Goal: Check status: Check status

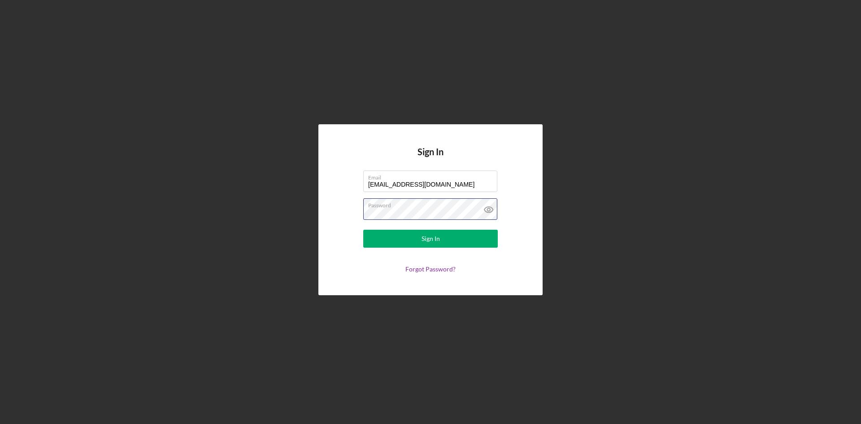
click at [363, 230] on button "Sign In" at bounding box center [430, 239] width 135 height 18
click at [490, 207] on icon at bounding box center [488, 210] width 9 height 6
click at [410, 207] on label "Password" at bounding box center [432, 204] width 129 height 10
click at [363, 230] on button "Sign In" at bounding box center [430, 239] width 135 height 18
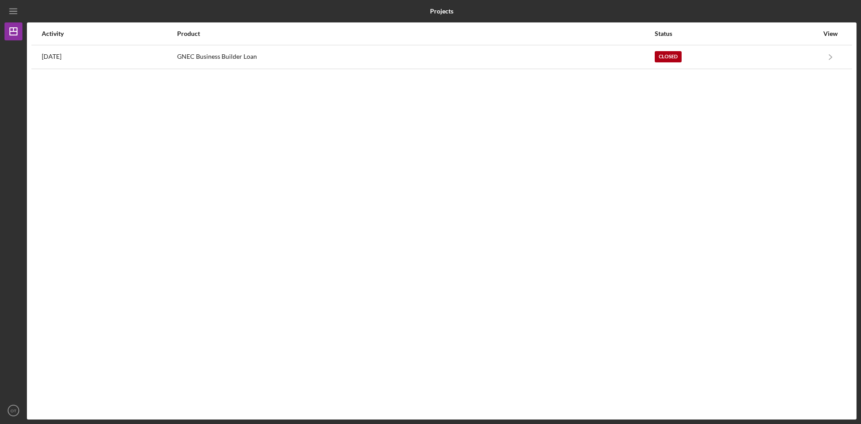
click at [828, 35] on div "View" at bounding box center [830, 33] width 22 height 7
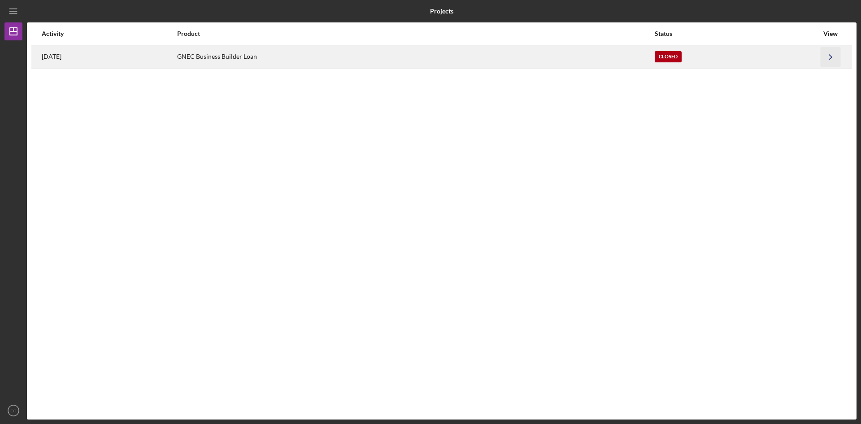
click at [835, 61] on icon "Icon/Navigate" at bounding box center [831, 57] width 20 height 20
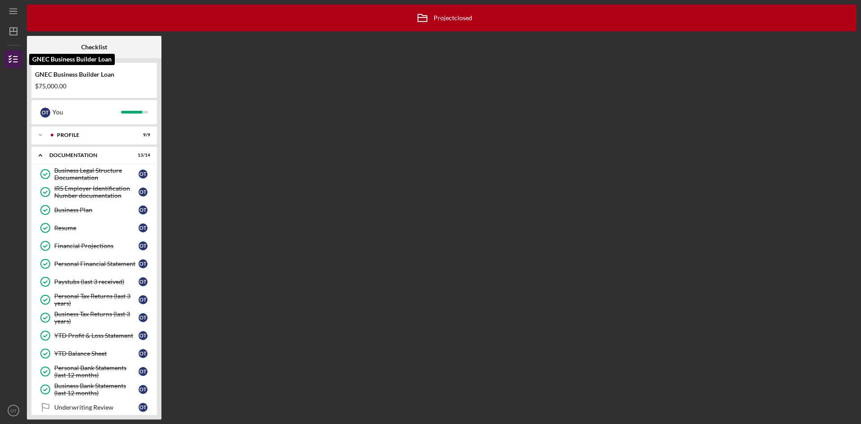
click at [14, 62] on line "button" at bounding box center [15, 62] width 4 height 0
click at [14, 8] on icon "Icon/Menu" at bounding box center [14, 11] width 20 height 20
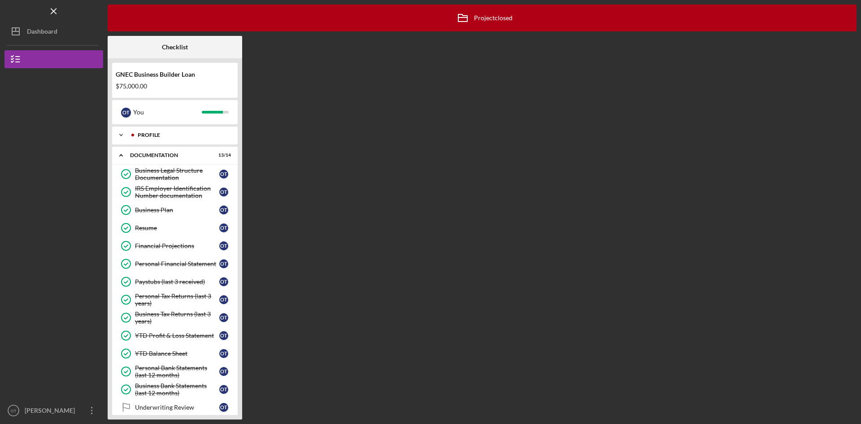
click at [169, 137] on div "Profile" at bounding box center [182, 134] width 89 height 5
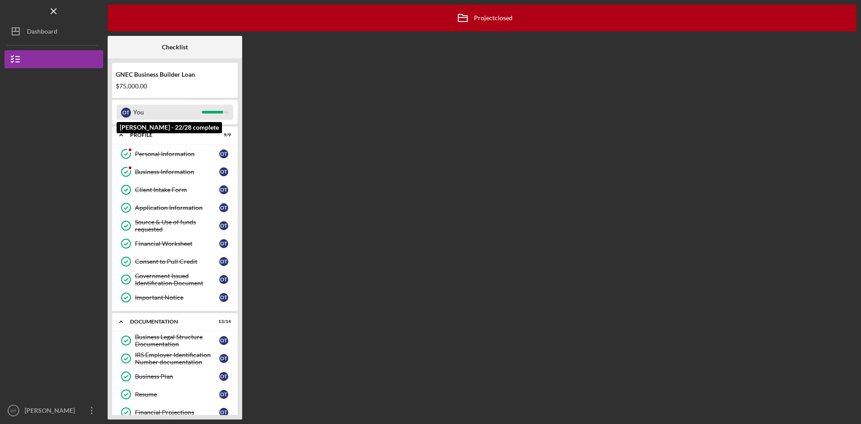
click at [191, 110] on div "You" at bounding box center [167, 111] width 69 height 15
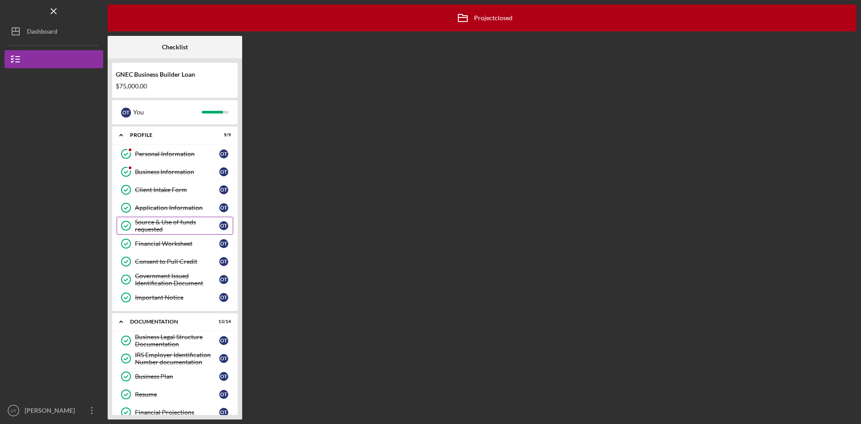
click at [170, 226] on div "Source & Use of funds requested" at bounding box center [177, 225] width 84 height 14
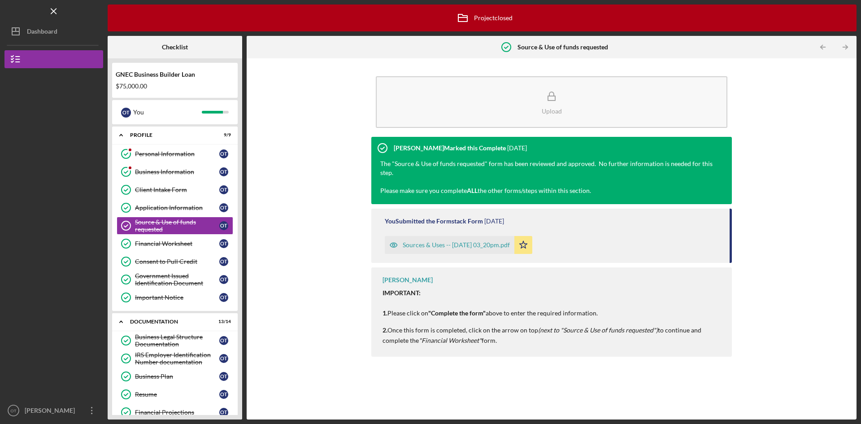
click at [454, 243] on div "Sources & Uses -- [DATE] 03_20pm.pdf" at bounding box center [456, 244] width 107 height 7
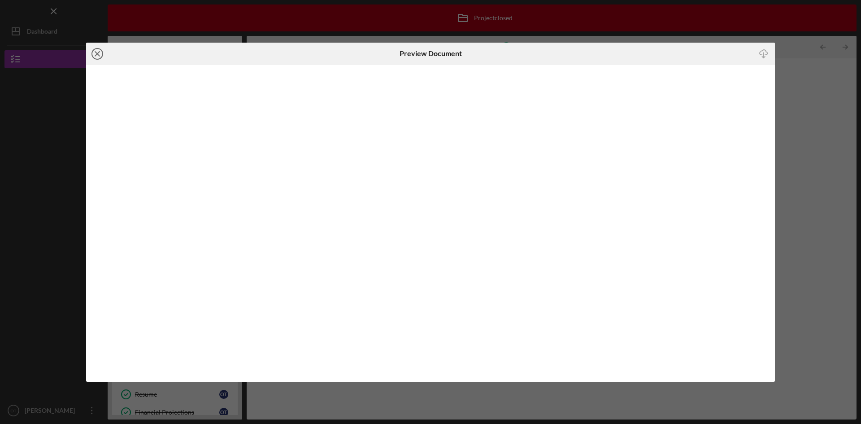
click at [100, 54] on icon "Icon/Close" at bounding box center [97, 54] width 22 height 22
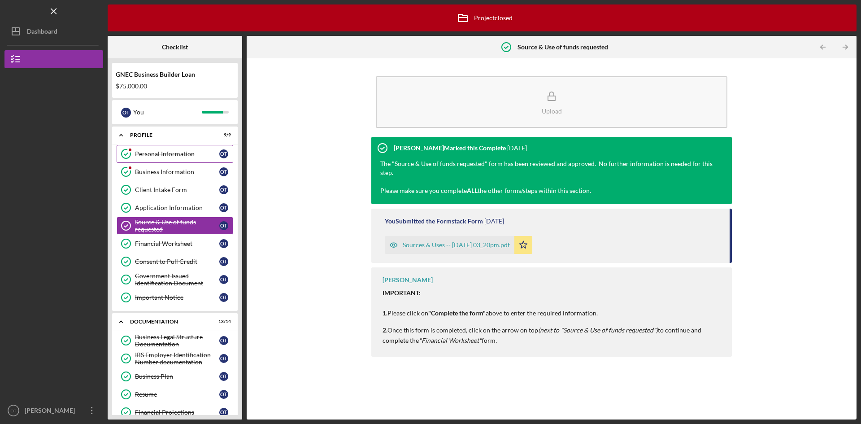
click at [169, 155] on div "Personal Information" at bounding box center [177, 153] width 84 height 7
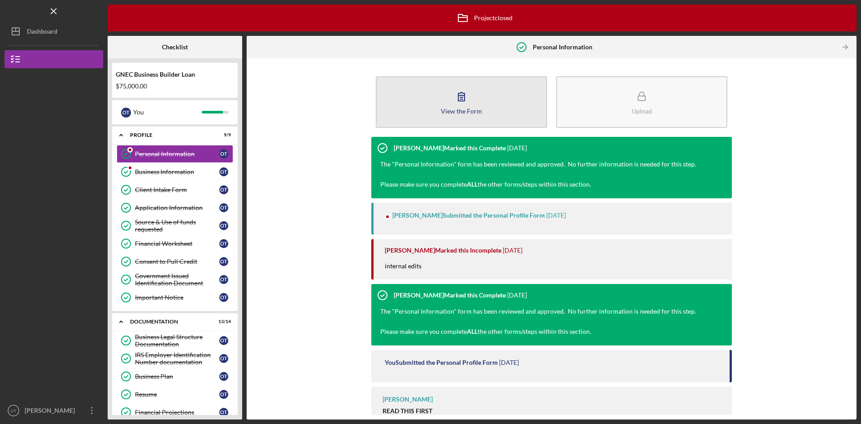
click at [466, 111] on div "View the Form" at bounding box center [461, 111] width 41 height 7
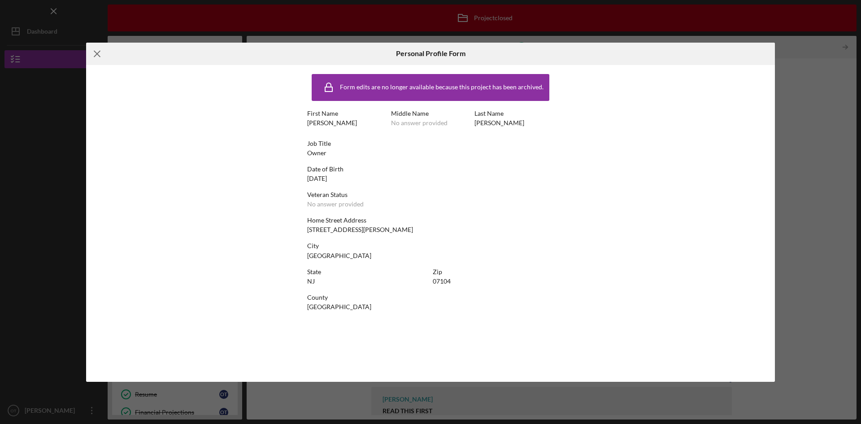
click at [93, 54] on icon "Icon/Menu Close" at bounding box center [97, 54] width 22 height 22
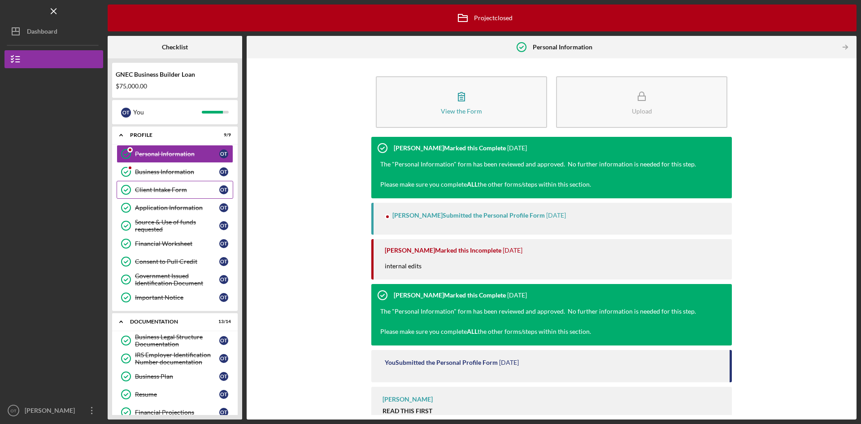
click at [164, 191] on div "Client Intake Form" at bounding box center [177, 189] width 84 height 7
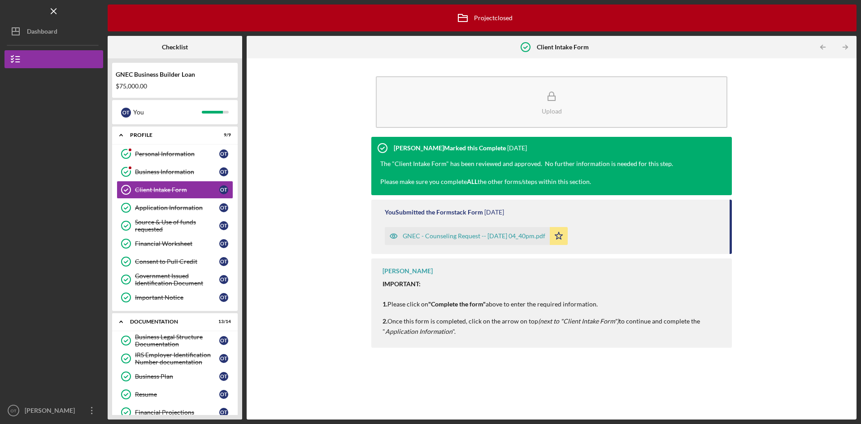
click at [486, 236] on div "GNEC - Counseling Request -- [DATE] 04_40pm.pdf" at bounding box center [474, 235] width 143 height 7
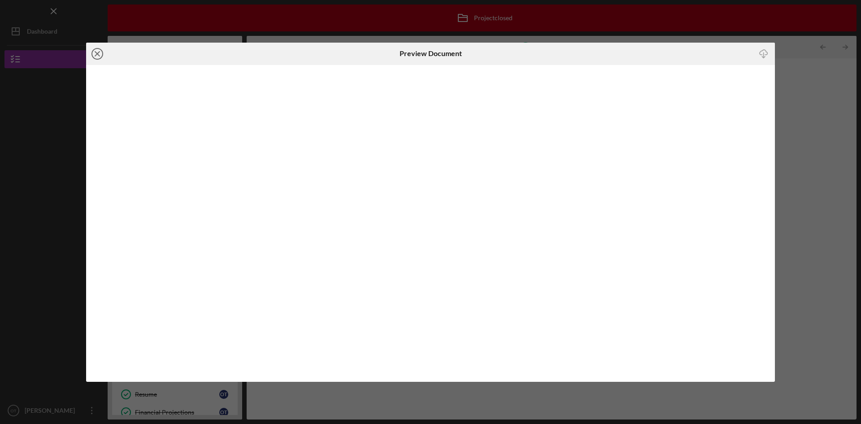
click at [96, 52] on line at bounding box center [97, 54] width 4 height 4
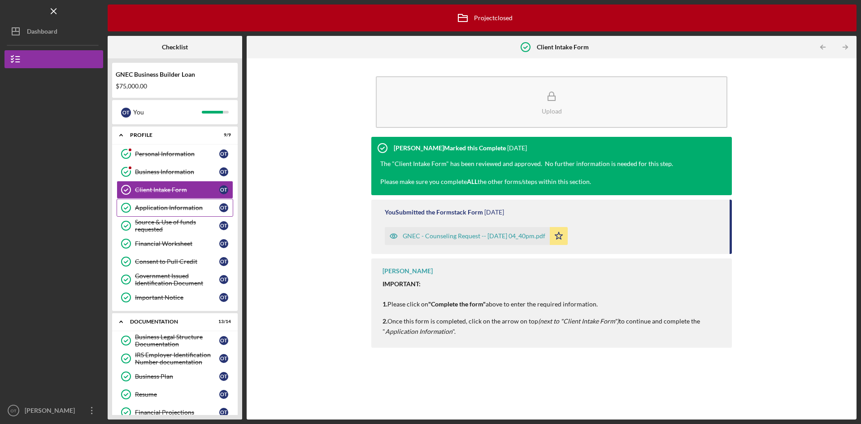
click at [177, 210] on div "Application Information" at bounding box center [177, 207] width 84 height 7
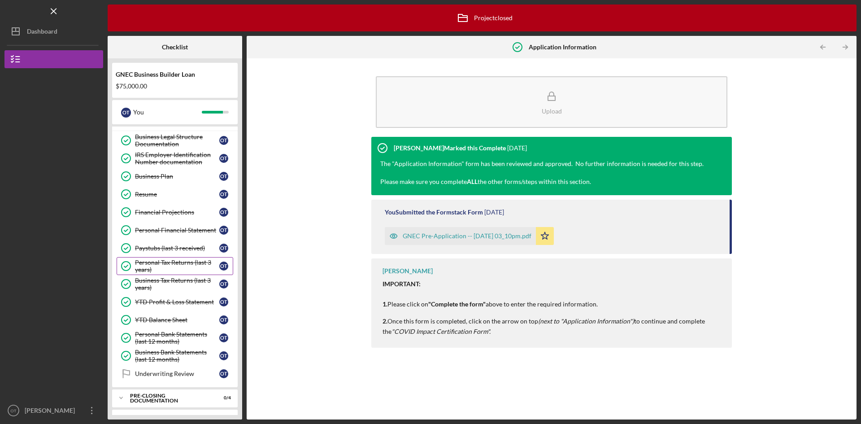
scroll to position [217, 0]
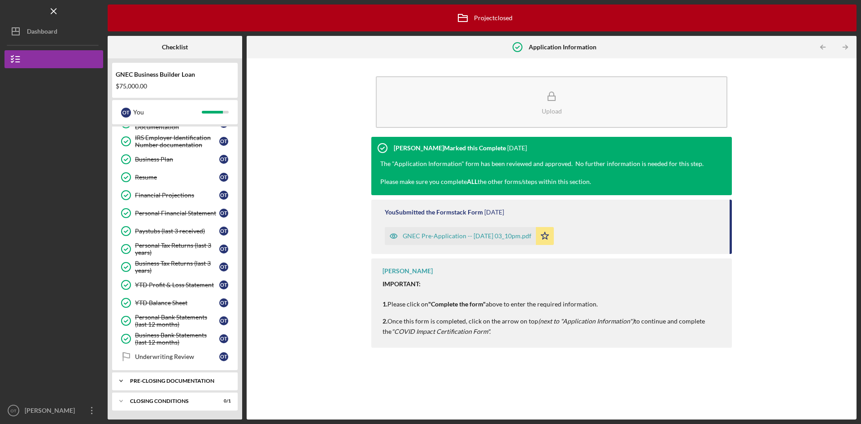
click at [172, 381] on div "Pre-Closing Documentation" at bounding box center [178, 380] width 96 height 5
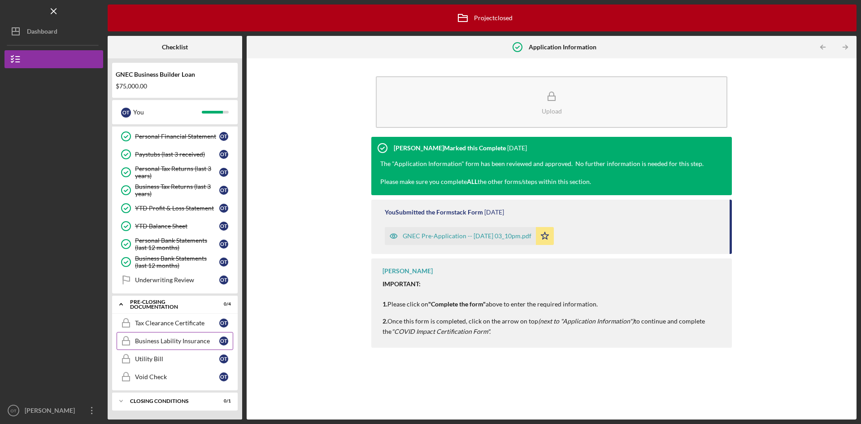
click at [182, 340] on div "Business Lability Insurance" at bounding box center [177, 340] width 84 height 7
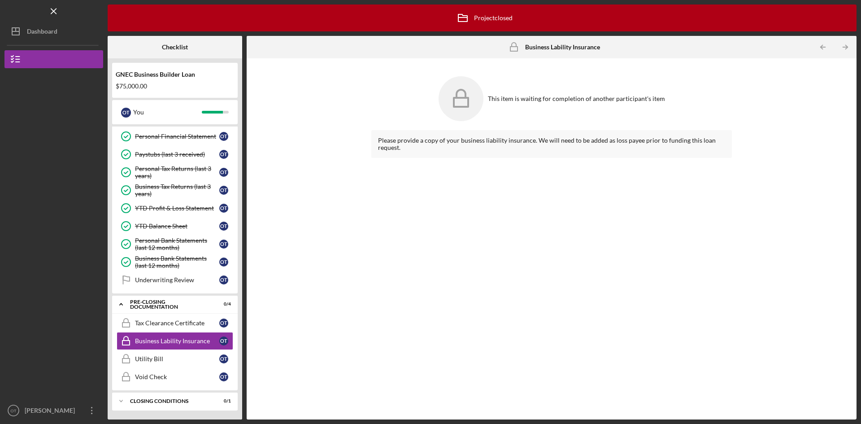
click at [493, 146] on div "Please provide a copy of your business liability insurance. We will need to be …" at bounding box center [551, 144] width 361 height 28
click at [187, 207] on div "YTD Profit & Loss Statement" at bounding box center [177, 208] width 84 height 7
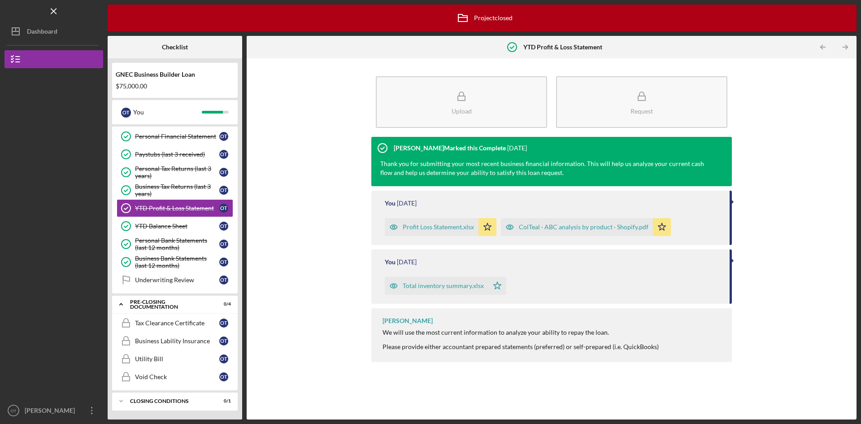
click at [433, 226] on div "Profit Loss Statement.xlsx" at bounding box center [438, 226] width 71 height 7
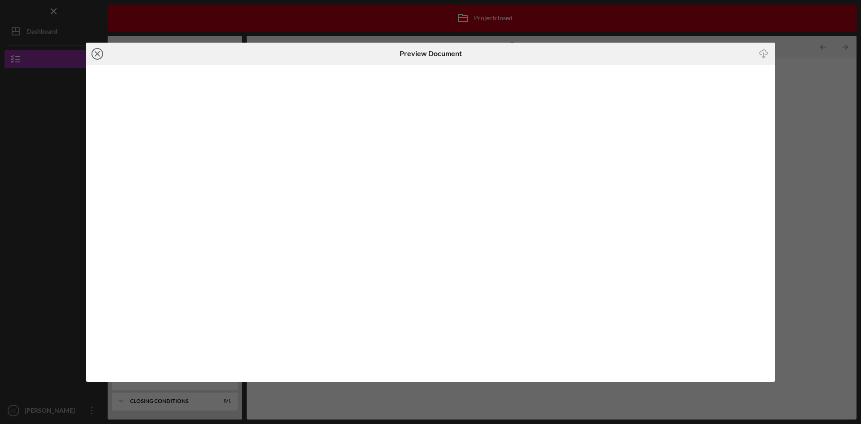
click at [101, 54] on icon "Icon/Close" at bounding box center [97, 54] width 22 height 22
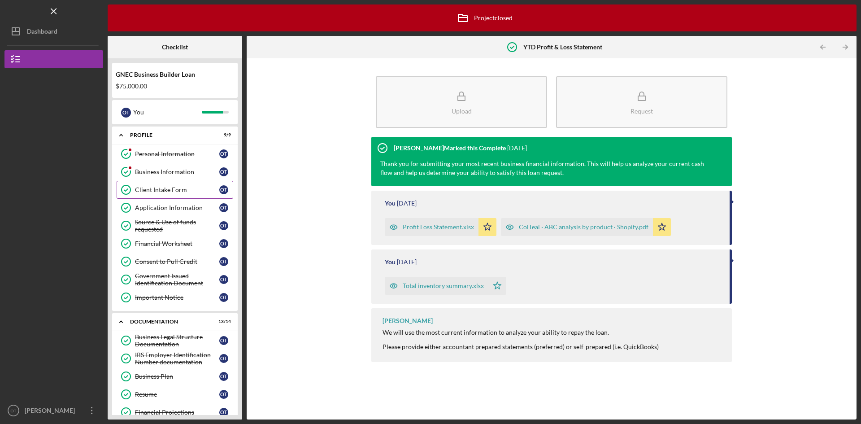
click at [180, 190] on div "Client Intake Form" at bounding box center [177, 189] width 84 height 7
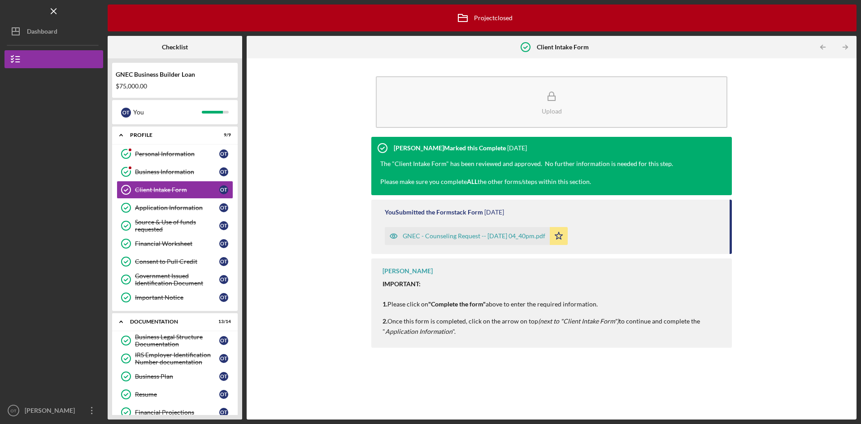
click at [466, 235] on div "GNEC - Counseling Request -- [DATE] 04_40pm.pdf" at bounding box center [474, 235] width 143 height 7
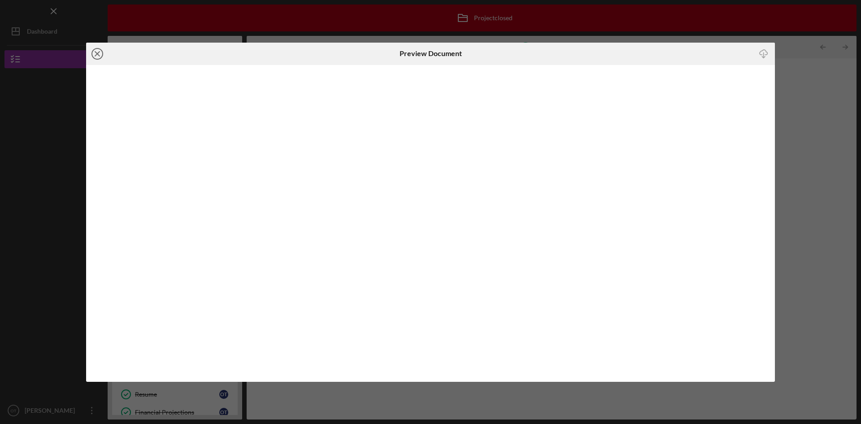
click at [99, 53] on icon "Icon/Close" at bounding box center [97, 54] width 22 height 22
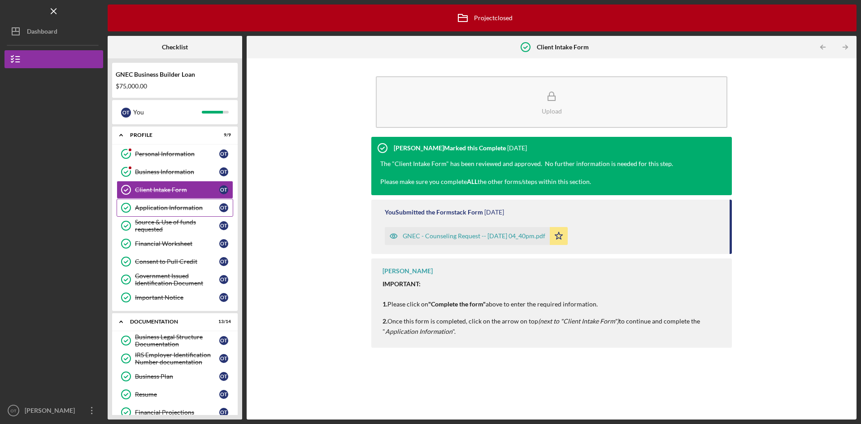
click at [182, 205] on div "Application Information" at bounding box center [177, 207] width 84 height 7
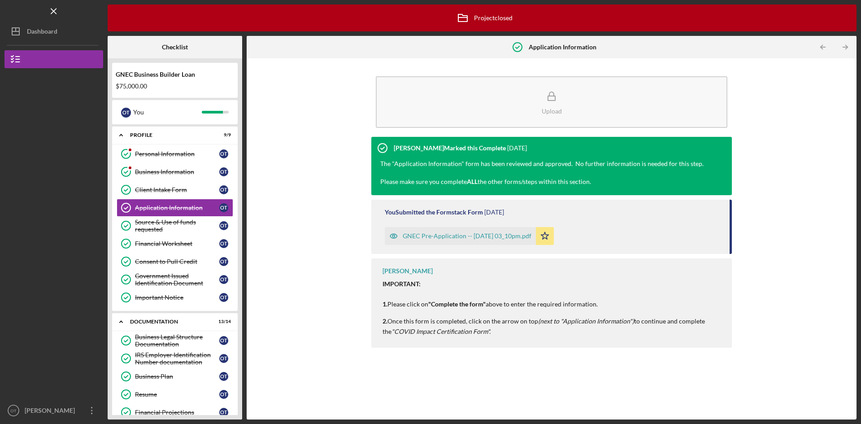
click at [496, 237] on div "GNEC Pre-Application -- [DATE] 03_10pm.pdf" at bounding box center [467, 235] width 129 height 7
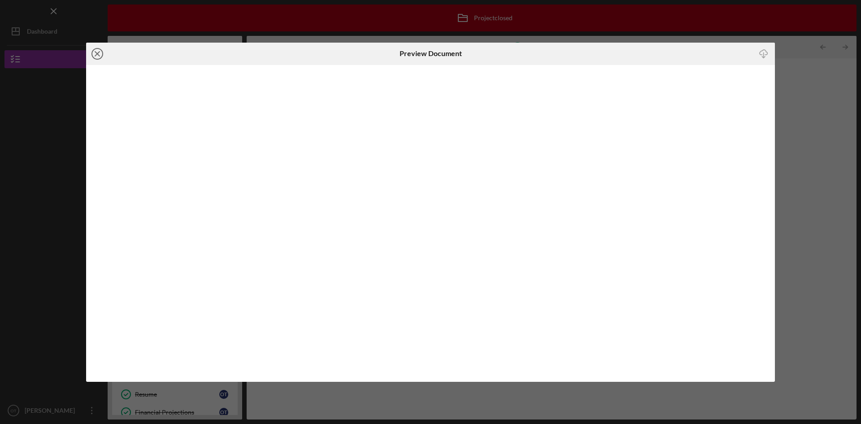
click at [102, 51] on circle at bounding box center [97, 53] width 11 height 11
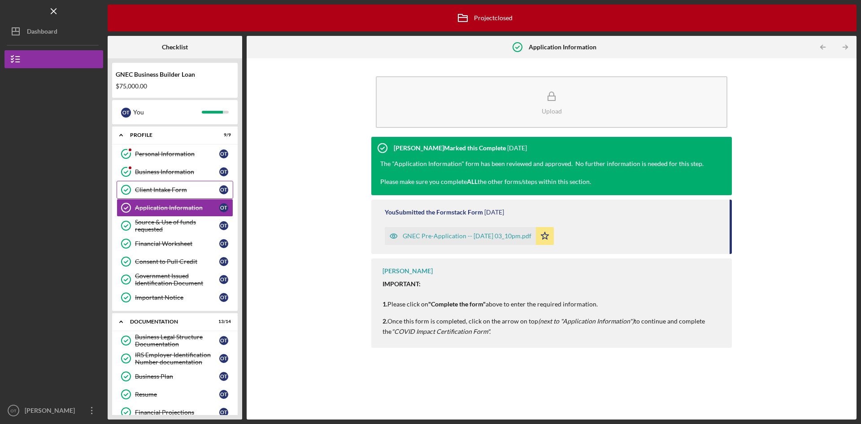
click at [166, 191] on div "Client Intake Form" at bounding box center [177, 189] width 84 height 7
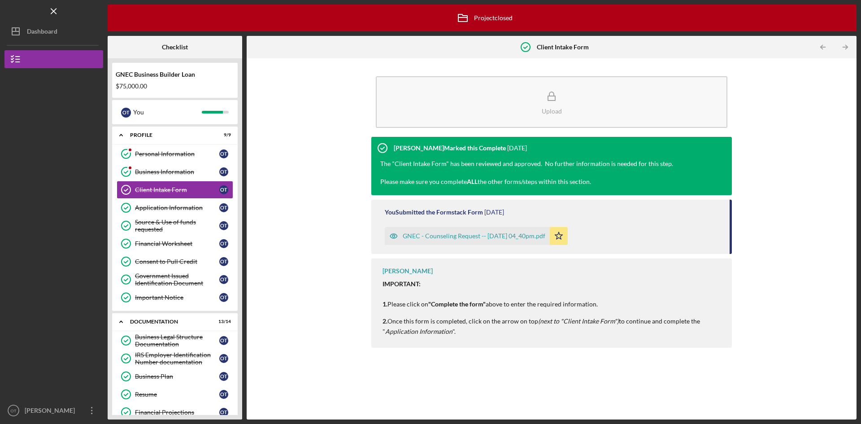
click at [461, 232] on div "GNEC - Counseling Request -- [DATE] 04_40pm.pdf" at bounding box center [467, 236] width 165 height 18
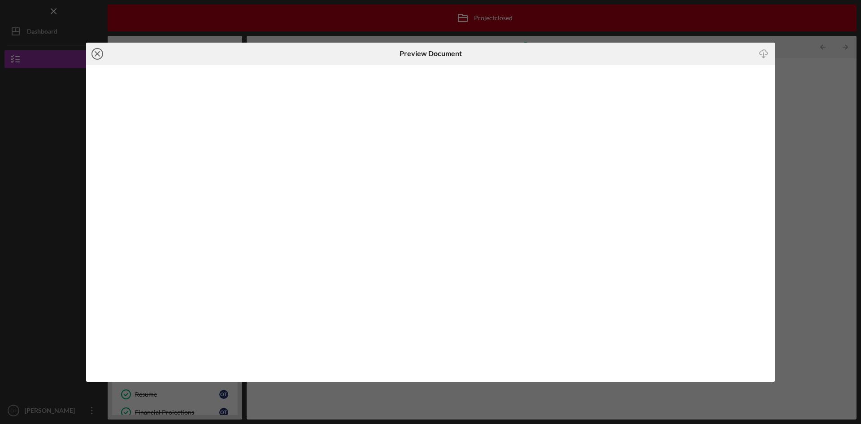
click at [104, 53] on icon "Icon/Close" at bounding box center [97, 54] width 22 height 22
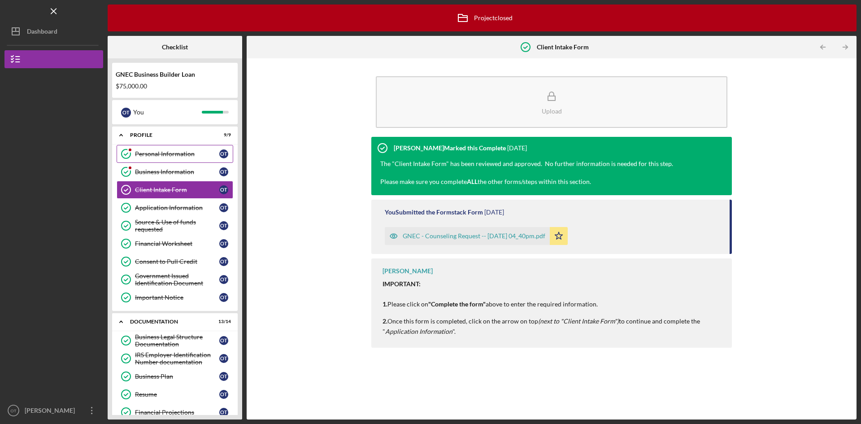
click at [166, 151] on div "Personal Information" at bounding box center [177, 153] width 84 height 7
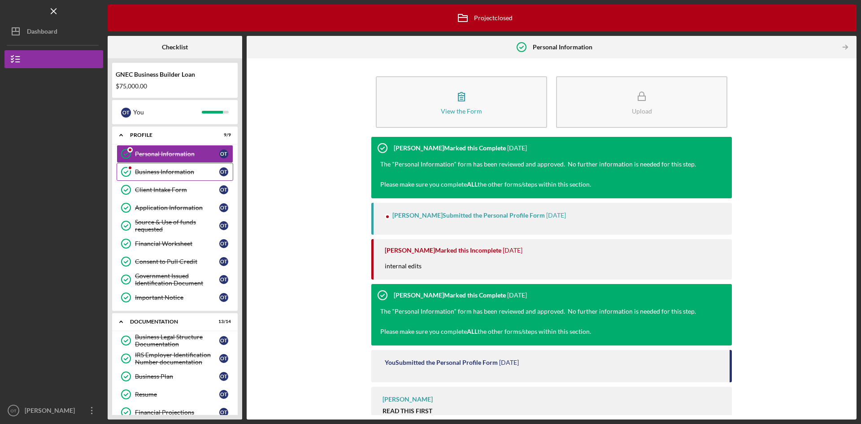
click at [166, 173] on div "Business Information" at bounding box center [177, 171] width 84 height 7
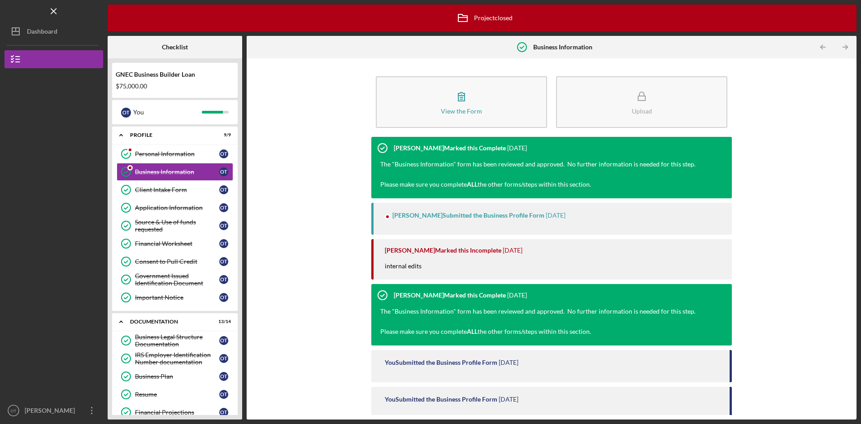
click at [837, 170] on div "View the Form Form Upload [PERSON_NAME] Marked this Complete [DATE] The "Busine…" at bounding box center [551, 239] width 601 height 352
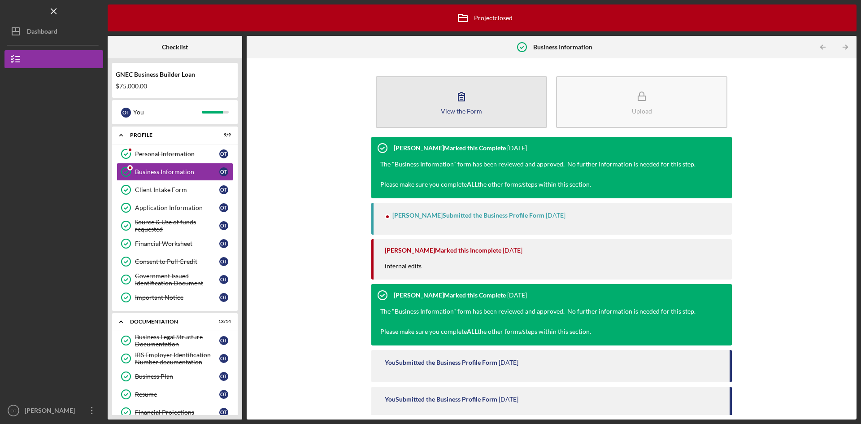
click at [474, 108] on div "View the Form" at bounding box center [461, 111] width 41 height 7
